Goal: Task Accomplishment & Management: Use online tool/utility

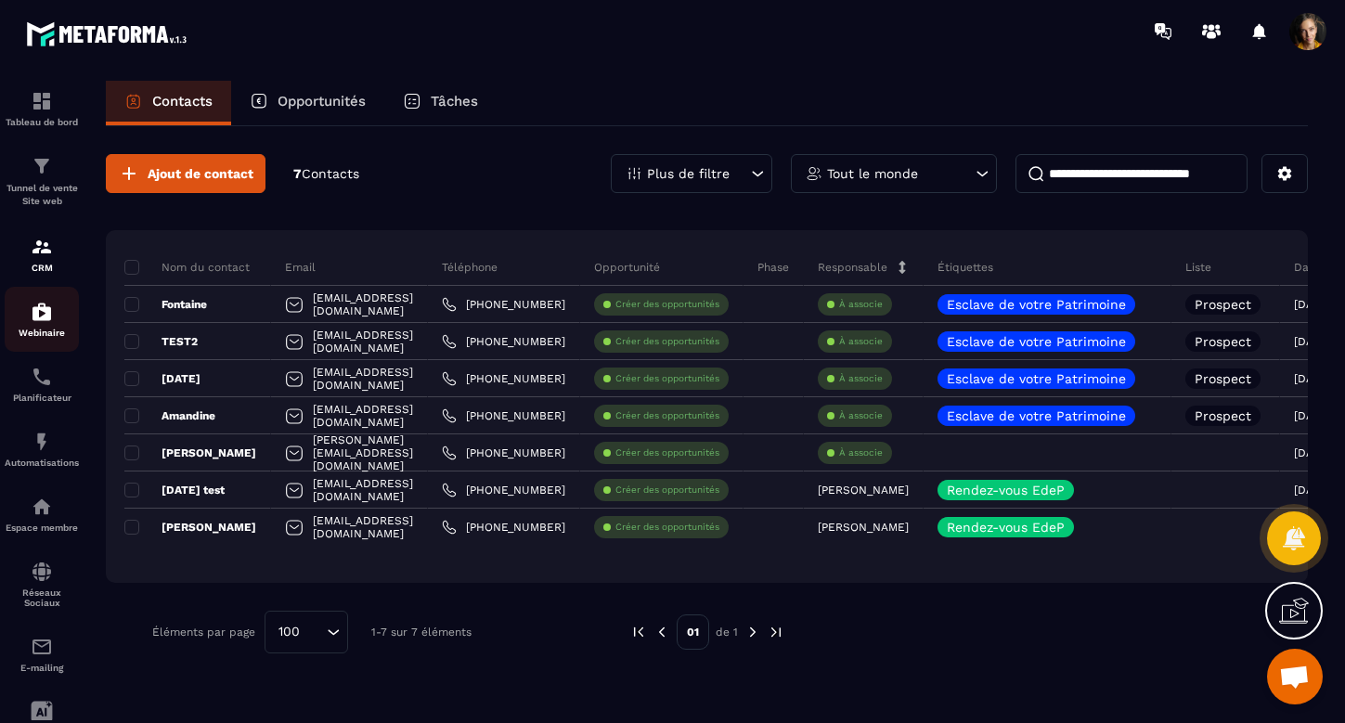
click at [41, 331] on p "Webinaire" at bounding box center [42, 333] width 74 height 10
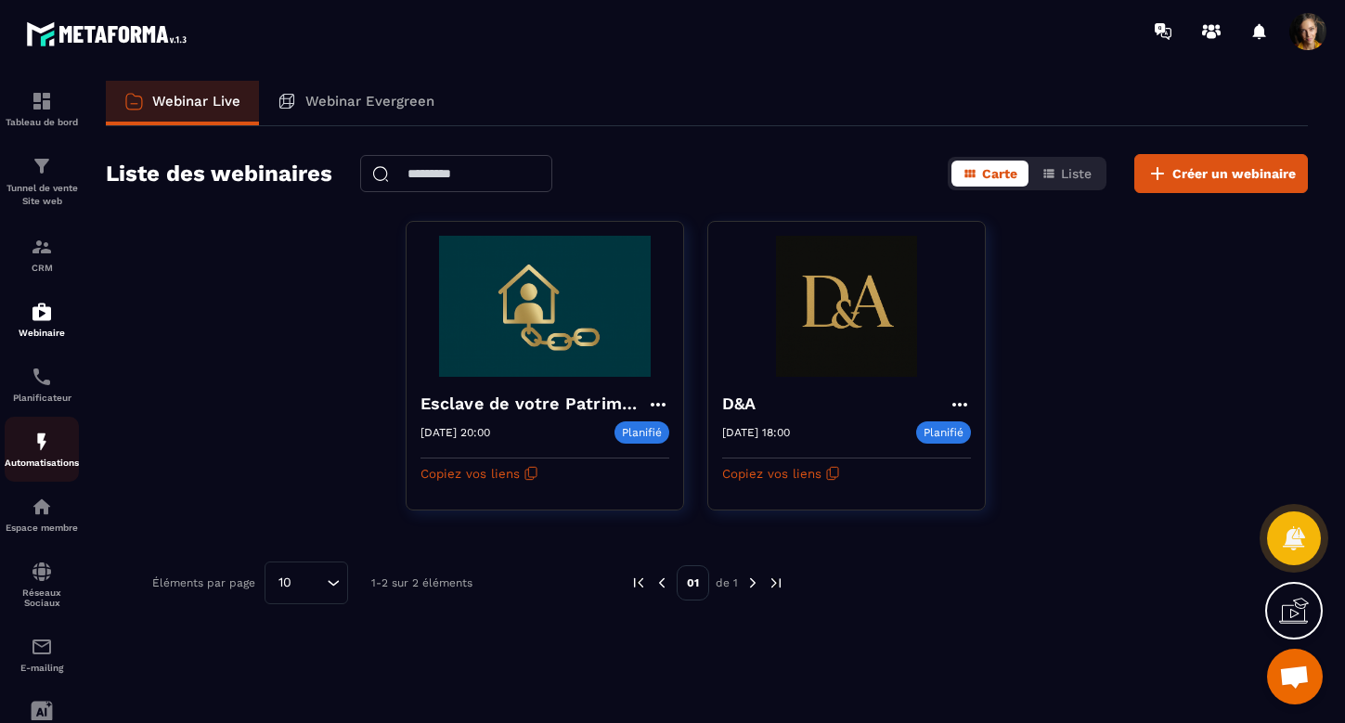
click at [45, 458] on p "Automatisations" at bounding box center [42, 463] width 74 height 10
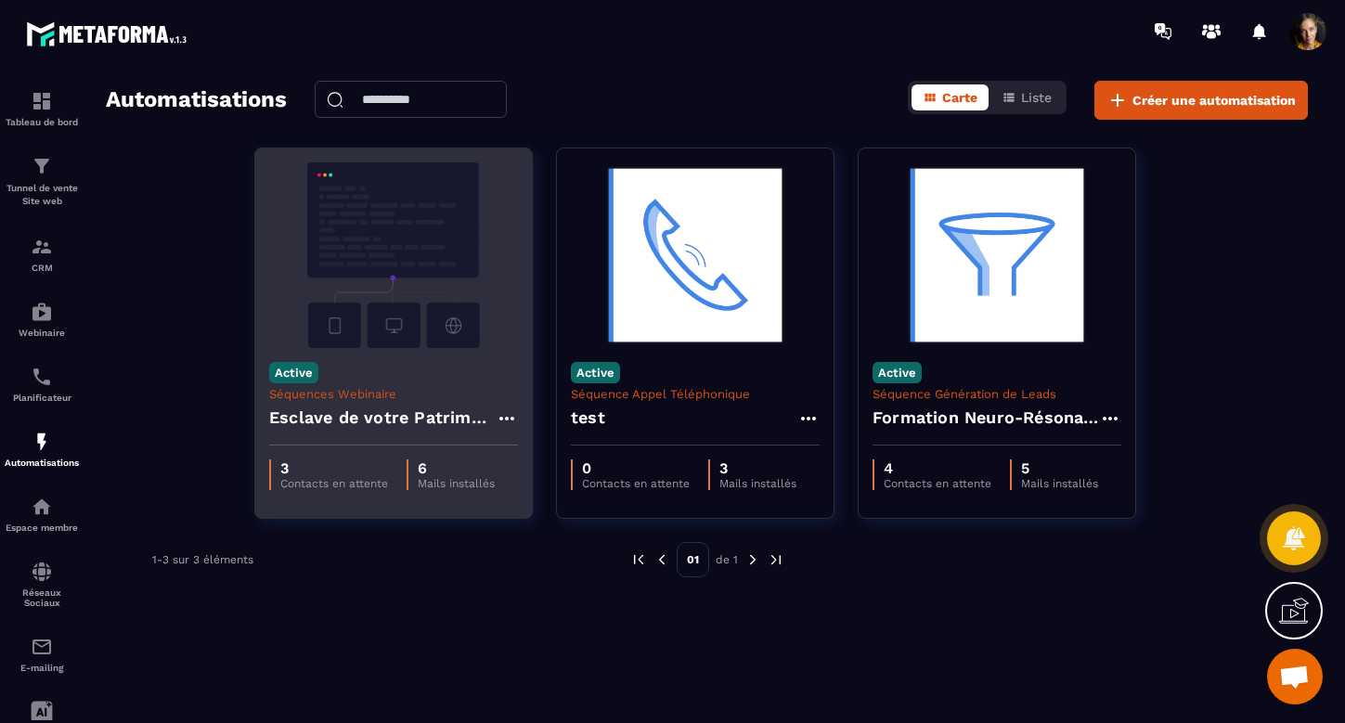
click at [373, 419] on h4 "Esclave de votre Patrimoine - Copy" at bounding box center [382, 418] width 227 height 26
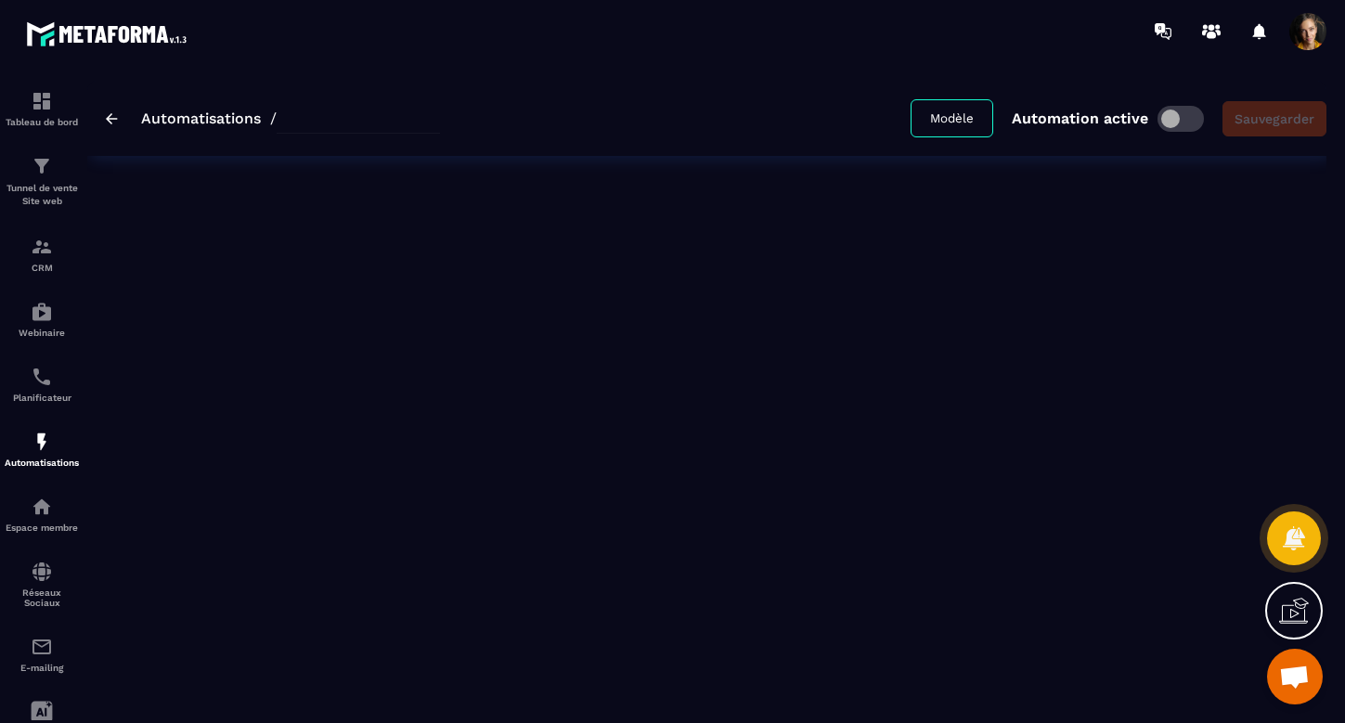
type input "**********"
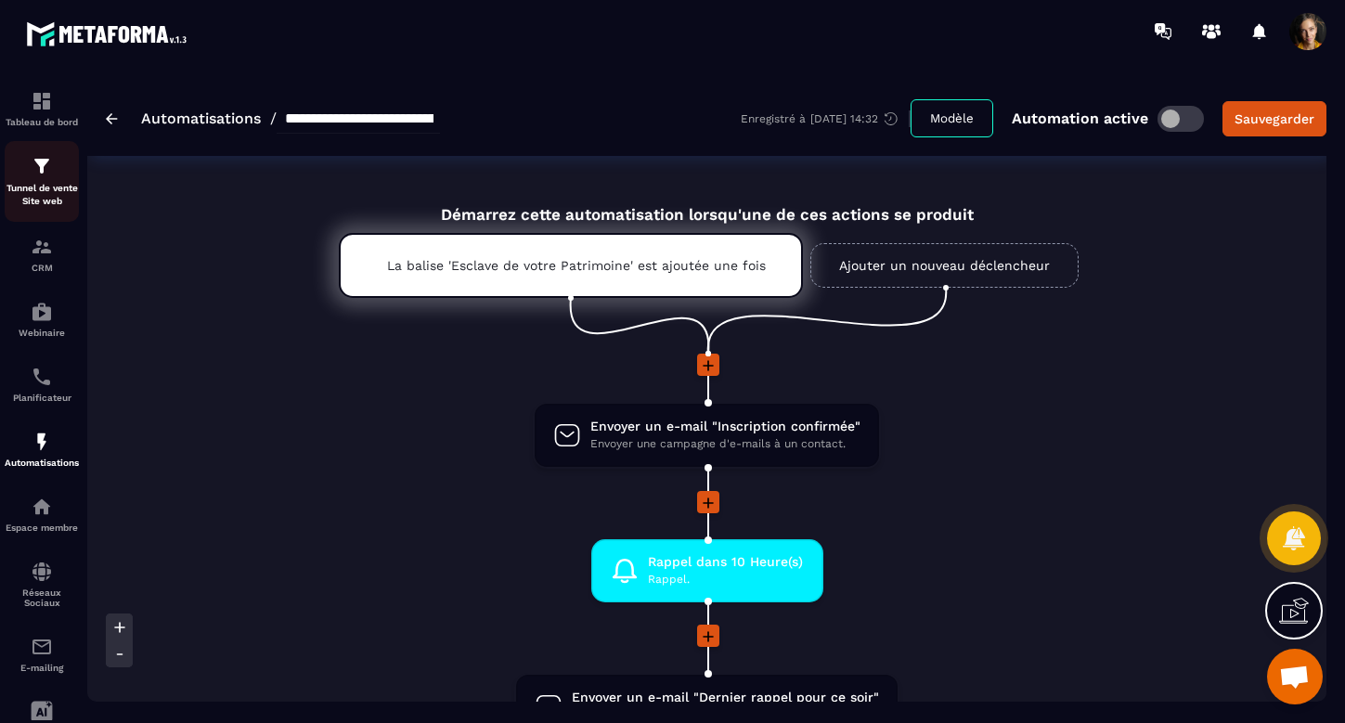
click at [49, 186] on p "Tunnel de vente Site web" at bounding box center [42, 195] width 74 height 26
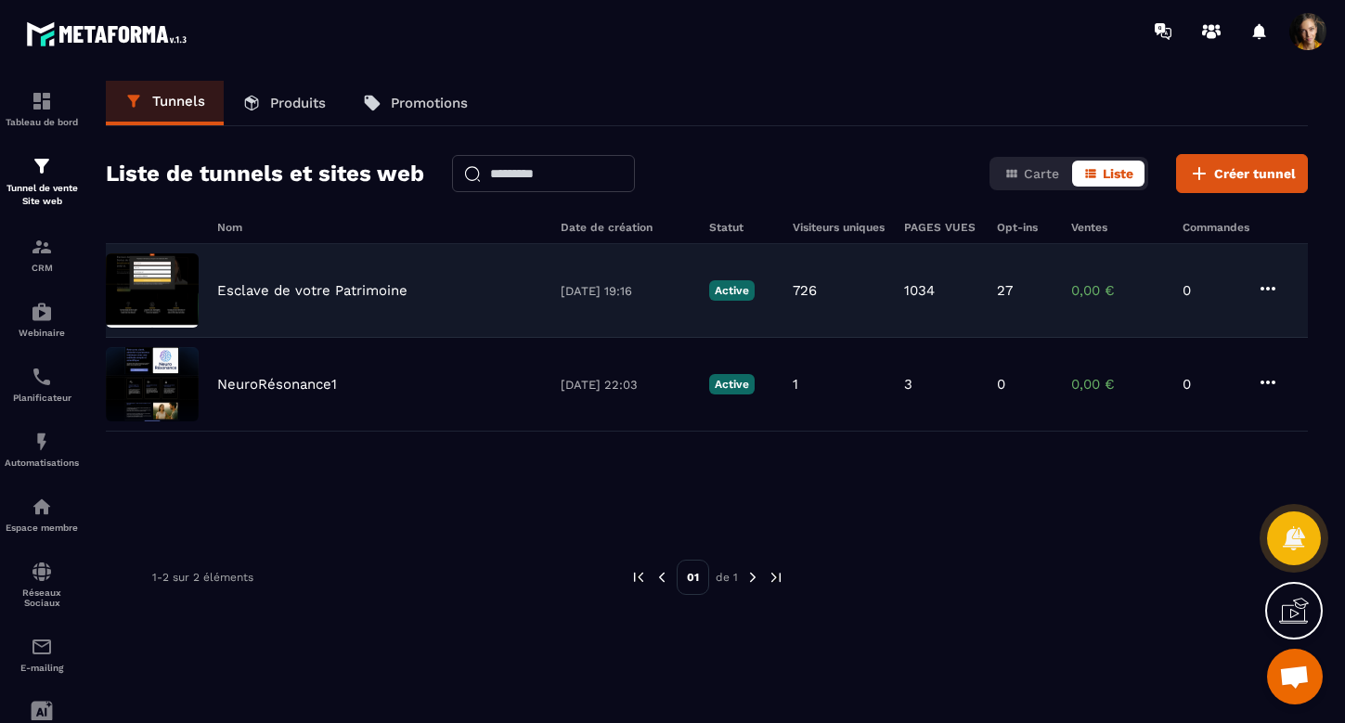
click at [365, 281] on div "Esclave de votre Patrimoine [DATE] 19:16 Active 726 1034 27 0,00 € 0" at bounding box center [707, 291] width 1202 height 94
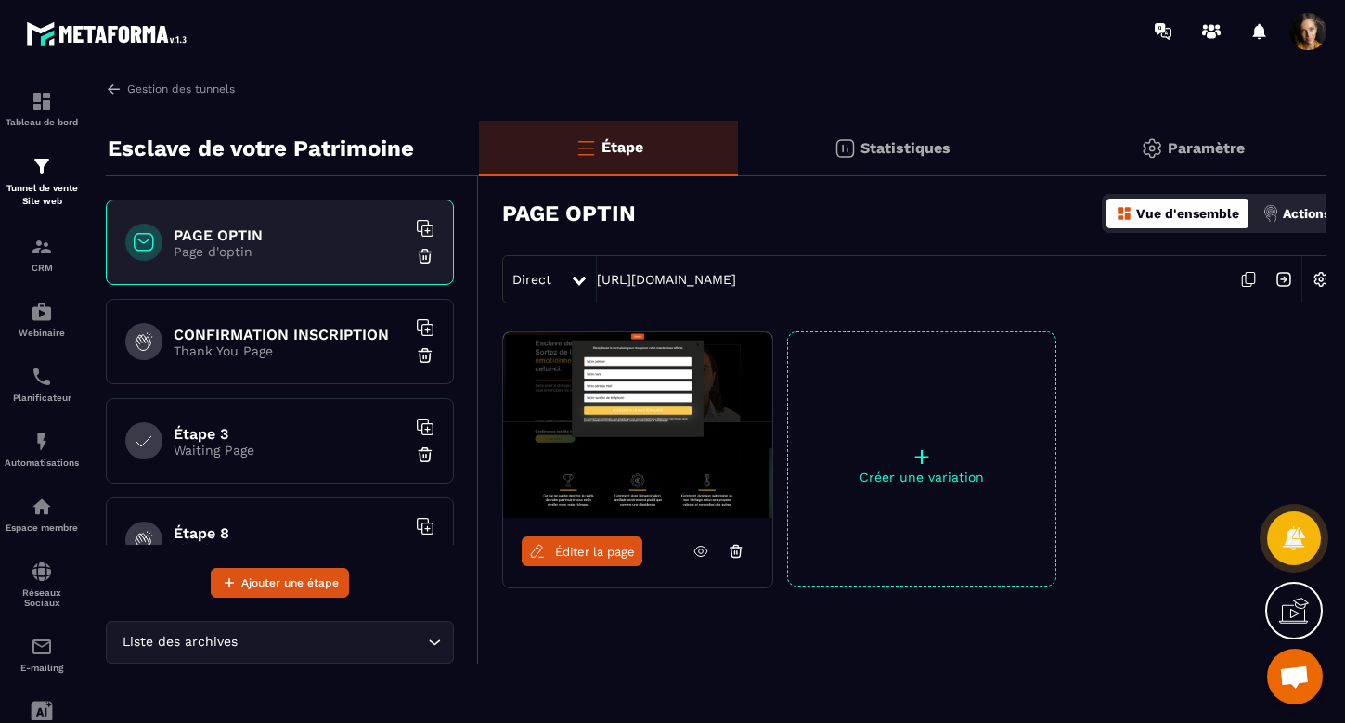
click at [568, 553] on span "Éditer la page" at bounding box center [595, 552] width 80 height 14
